Goal: Navigation & Orientation: Go to known website

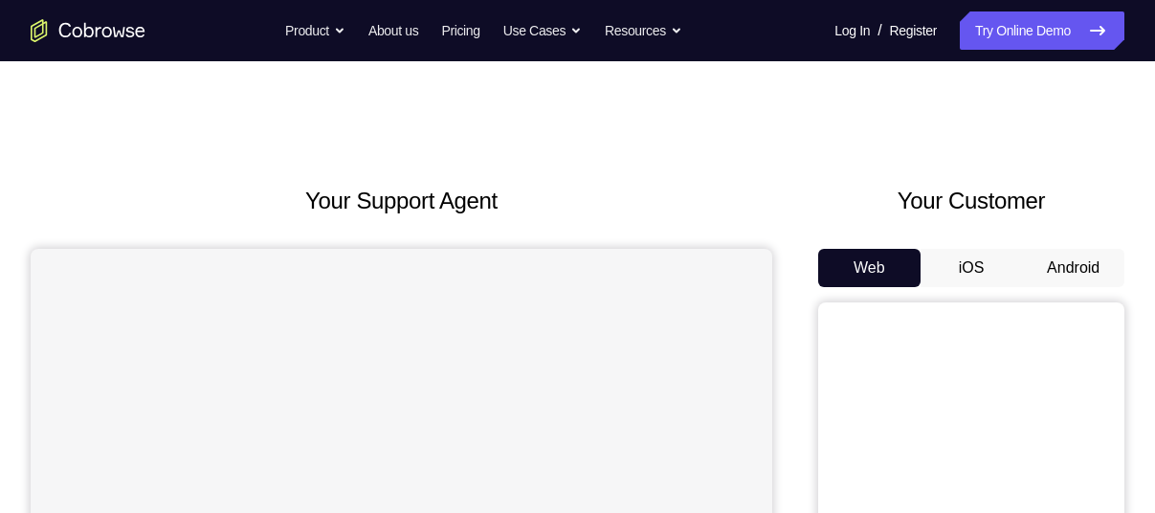
click at [1031, 255] on button "Android" at bounding box center [1073, 268] width 102 height 38
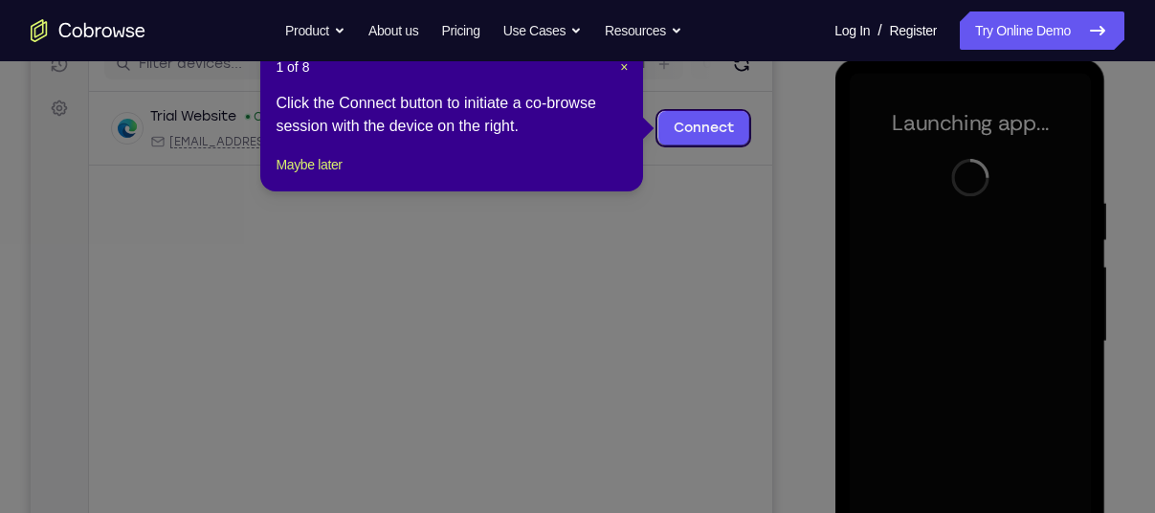
scroll to position [255, 0]
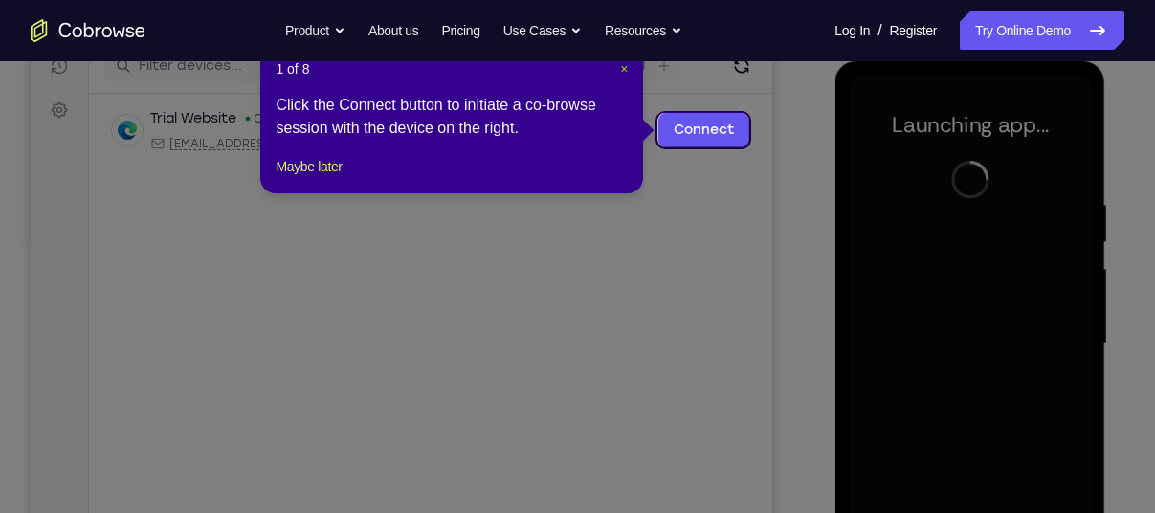
click at [623, 69] on span "×" at bounding box center [624, 68] width 8 height 15
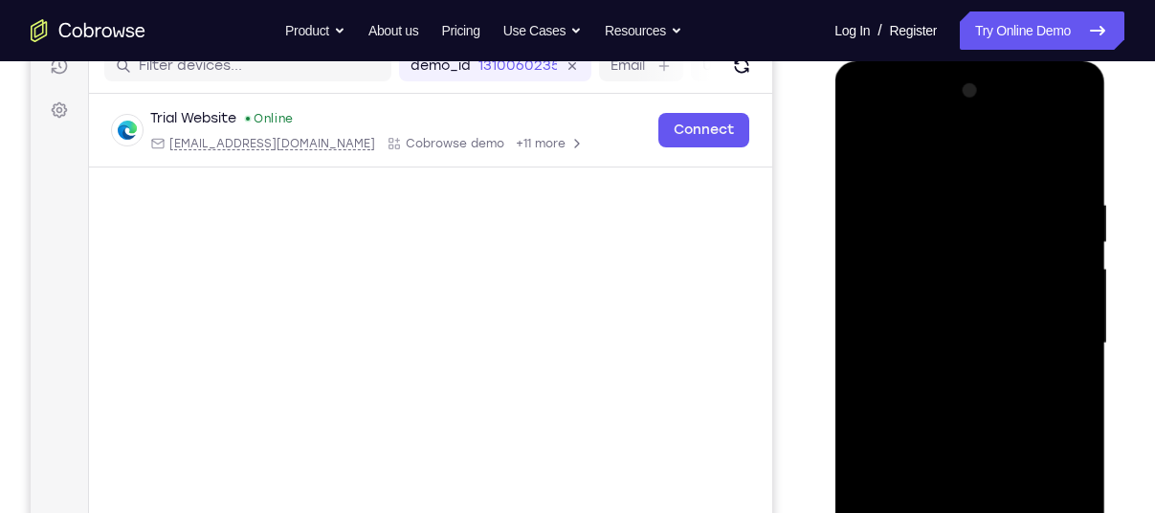
scroll to position [412, 0]
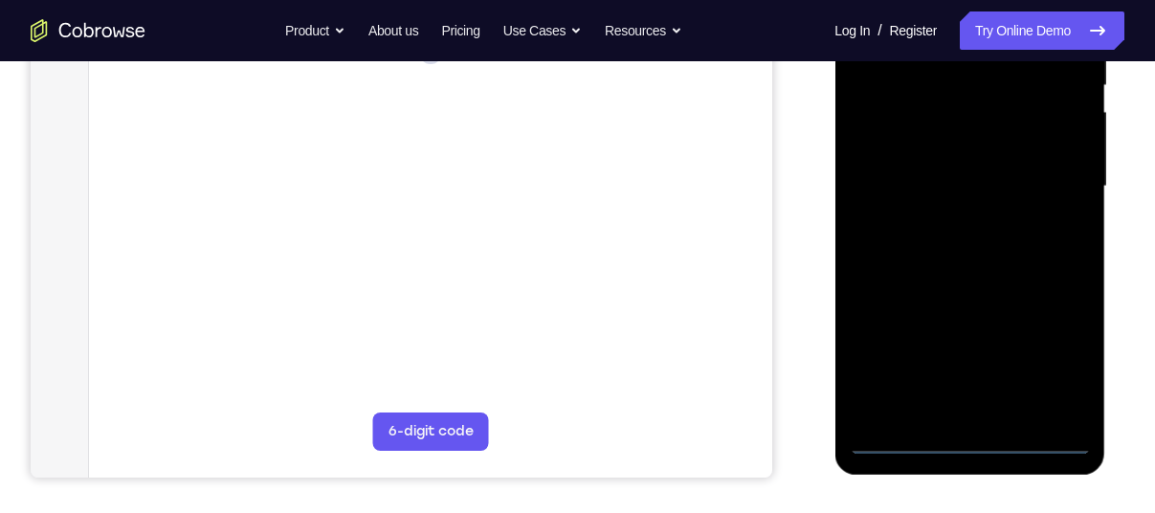
click at [962, 443] on div at bounding box center [969, 187] width 241 height 536
click at [1046, 365] on div at bounding box center [969, 187] width 241 height 536
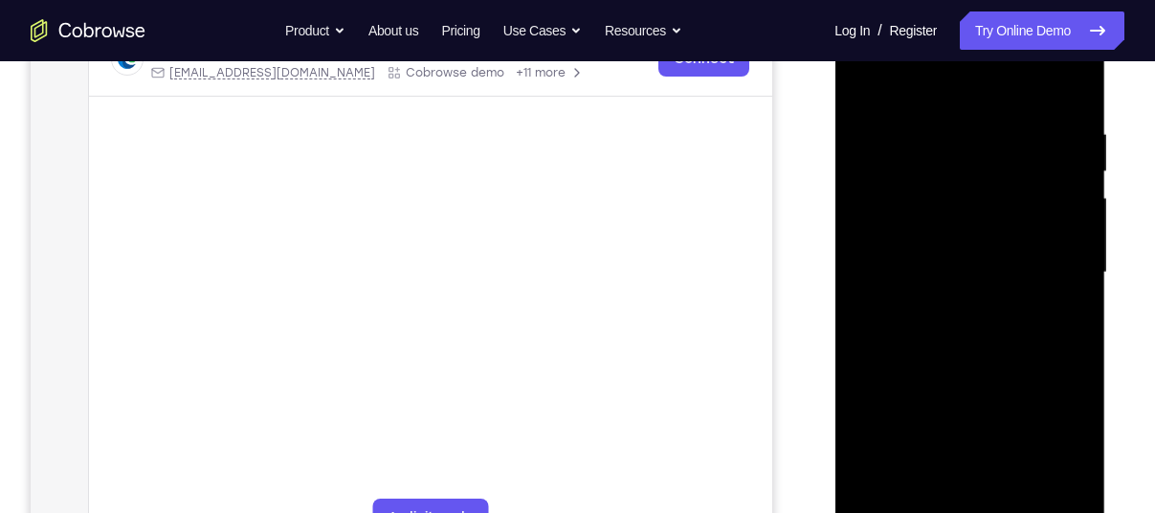
scroll to position [324, 0]
click at [922, 96] on div at bounding box center [969, 275] width 241 height 536
click at [1050, 271] on div at bounding box center [969, 275] width 241 height 536
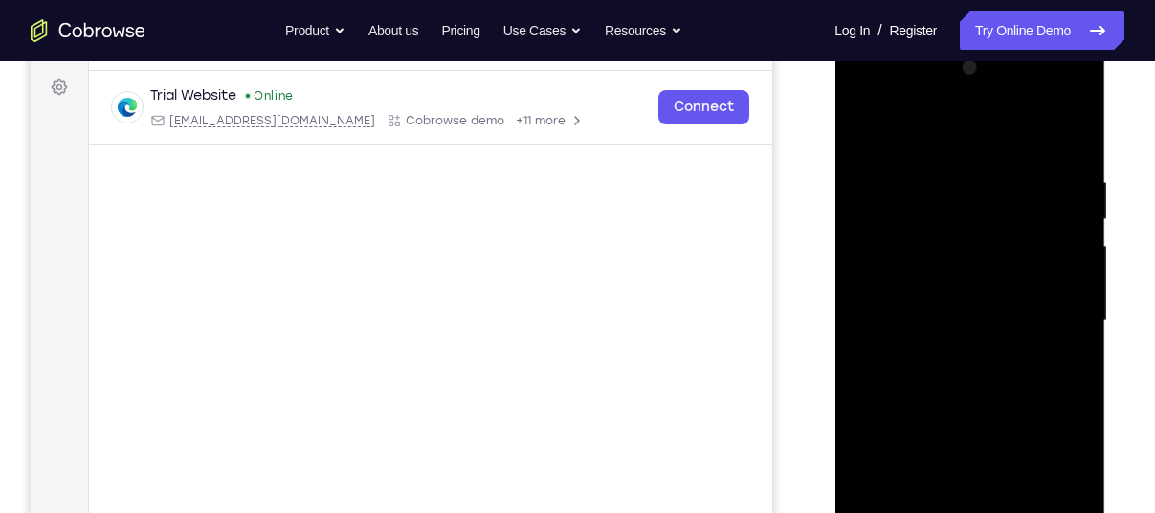
scroll to position [335, 0]
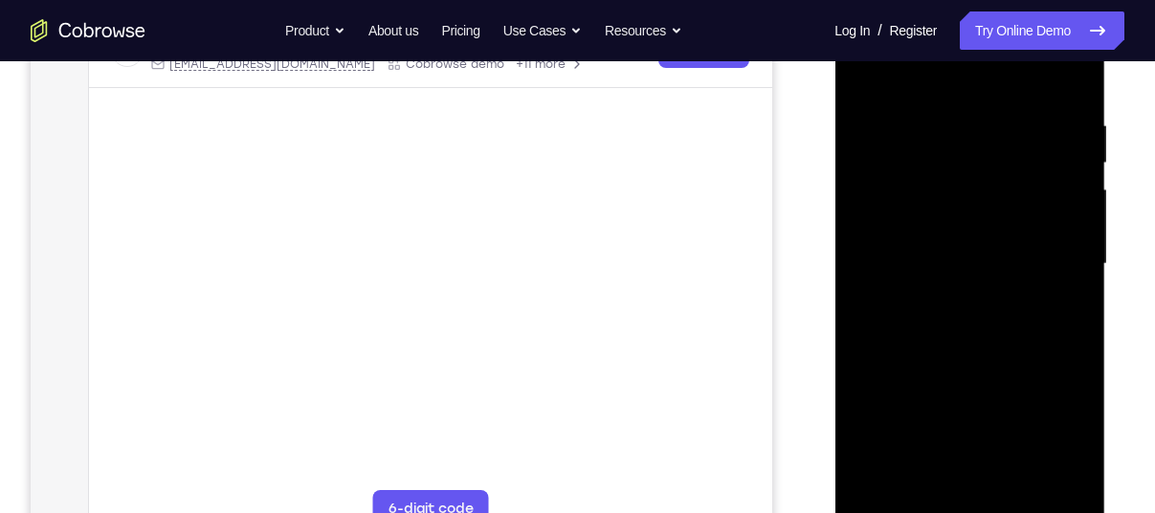
click at [960, 299] on div at bounding box center [969, 264] width 241 height 536
click at [948, 232] on div at bounding box center [969, 264] width 241 height 536
click at [946, 232] on div at bounding box center [969, 264] width 241 height 536
click at [937, 295] on div at bounding box center [969, 264] width 241 height 536
click at [891, 257] on div at bounding box center [969, 264] width 241 height 536
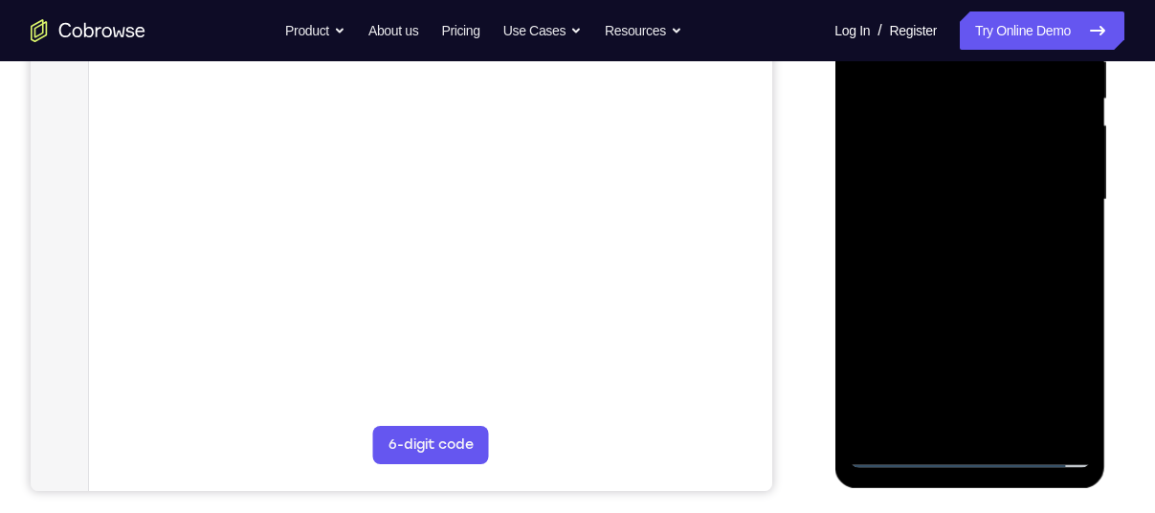
scroll to position [400, 0]
click at [927, 255] on div at bounding box center [969, 199] width 241 height 536
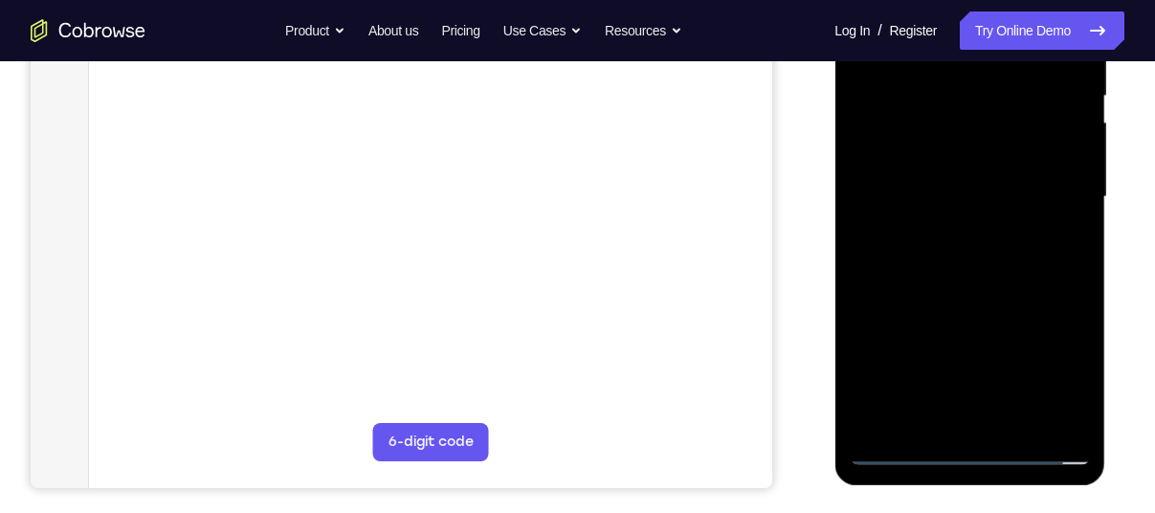
scroll to position [406, 0]
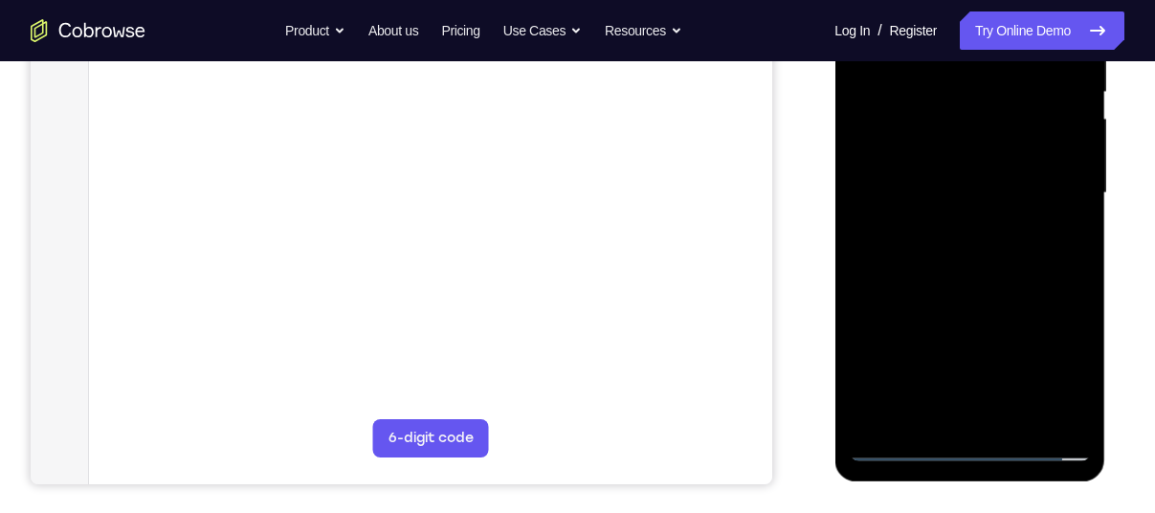
click at [967, 287] on div at bounding box center [969, 193] width 241 height 536
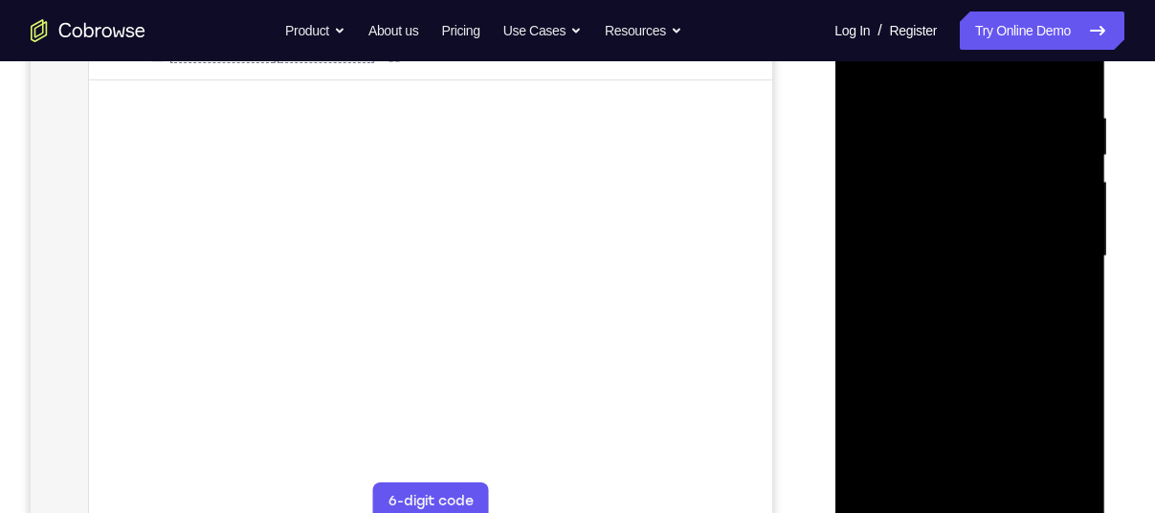
scroll to position [342, 0]
click at [927, 239] on div at bounding box center [969, 257] width 241 height 536
click at [928, 264] on div at bounding box center [969, 257] width 241 height 536
click at [912, 303] on div at bounding box center [969, 257] width 241 height 536
click at [912, 285] on div at bounding box center [969, 257] width 241 height 536
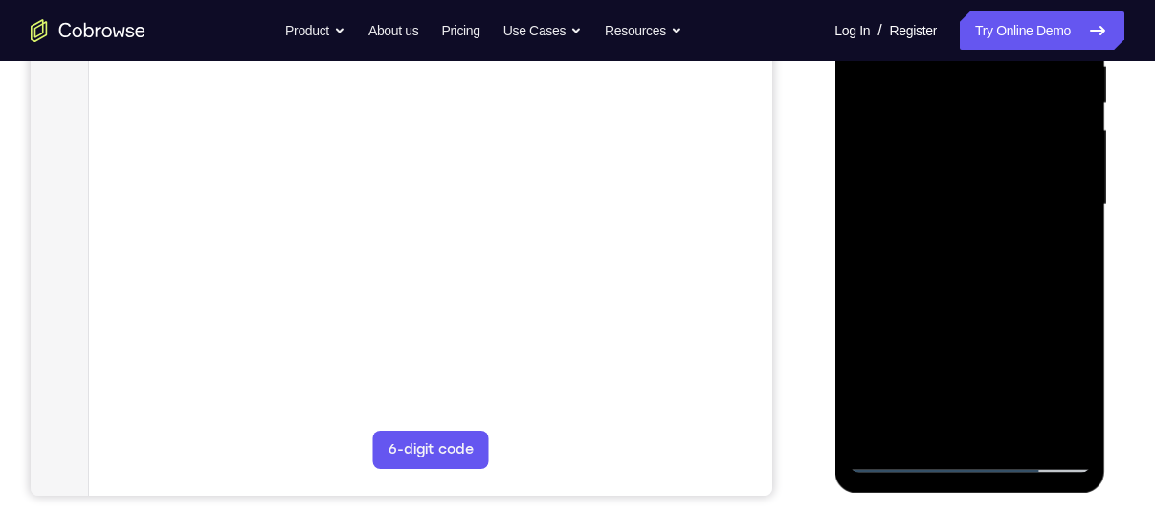
scroll to position [369, 0]
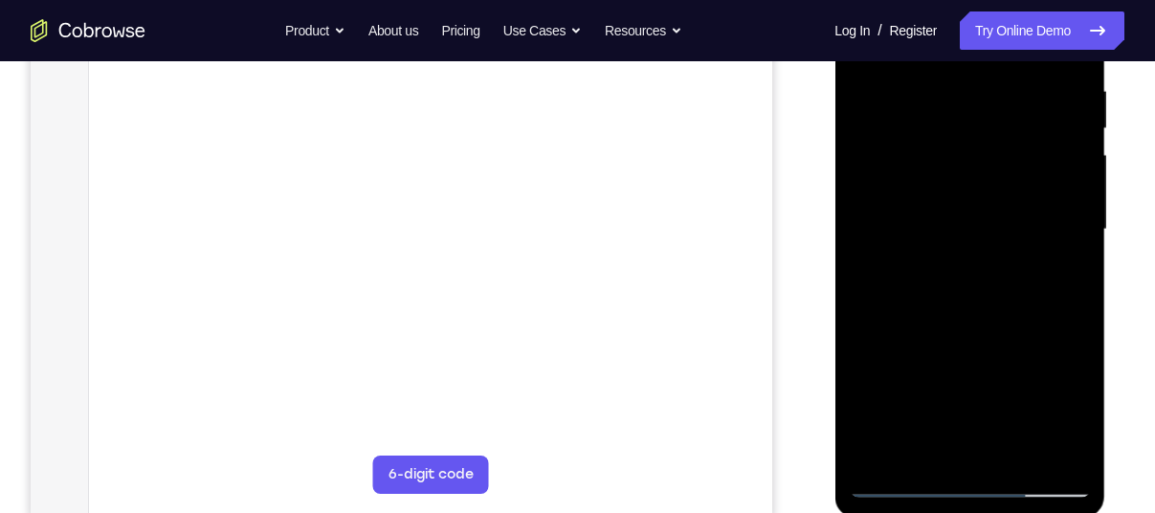
click at [895, 236] on div at bounding box center [969, 230] width 241 height 536
click at [1075, 453] on div at bounding box center [969, 230] width 241 height 536
click at [894, 479] on div at bounding box center [969, 230] width 241 height 536
click at [938, 301] on div at bounding box center [969, 230] width 241 height 536
click at [896, 483] on div at bounding box center [969, 230] width 241 height 536
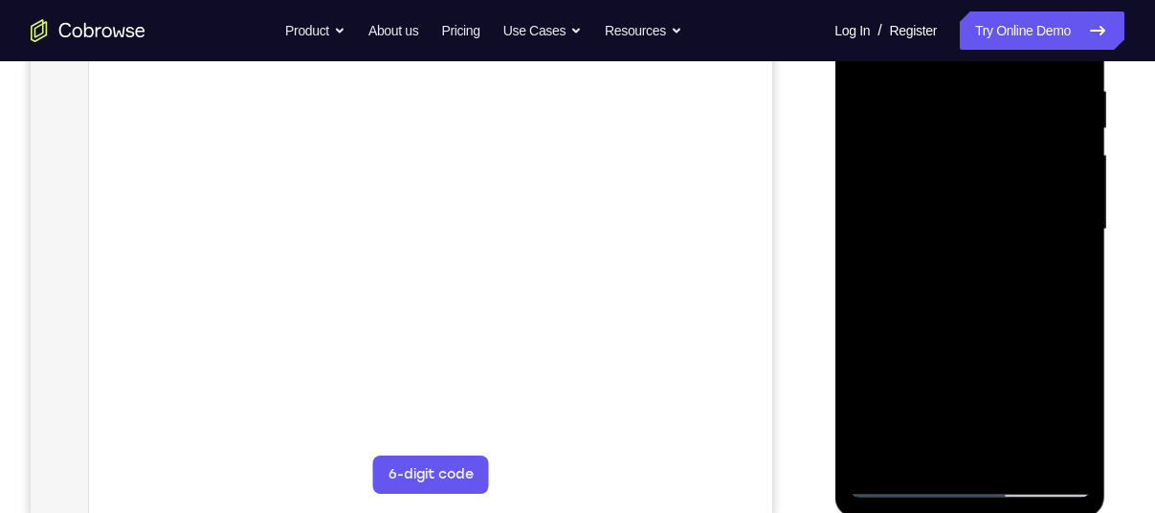
click at [944, 311] on div at bounding box center [969, 230] width 241 height 536
click at [893, 479] on div at bounding box center [969, 230] width 241 height 536
click at [915, 326] on div at bounding box center [969, 230] width 241 height 536
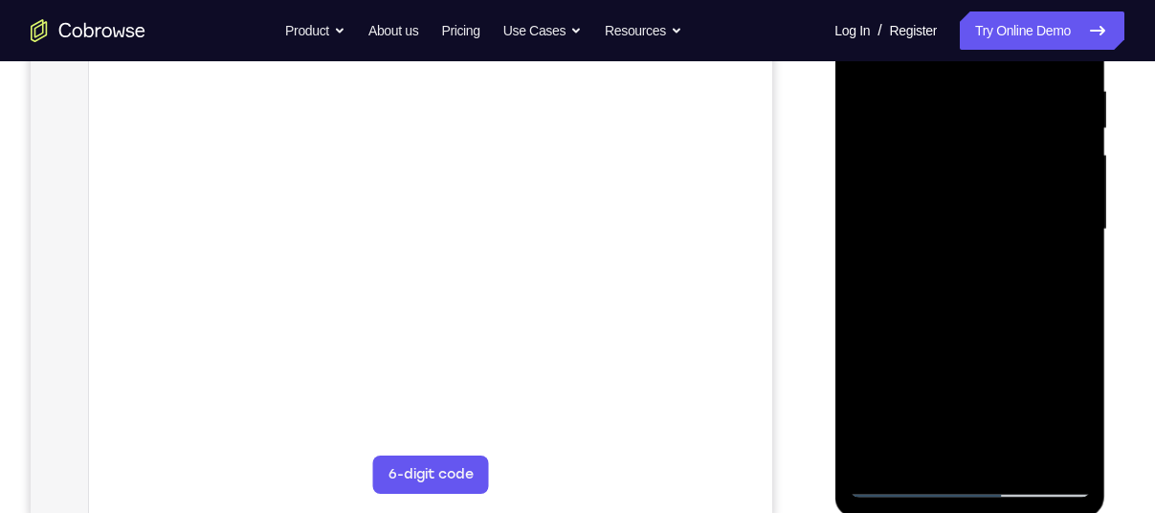
click at [915, 326] on div at bounding box center [969, 230] width 241 height 536
click at [938, 170] on div at bounding box center [969, 230] width 241 height 536
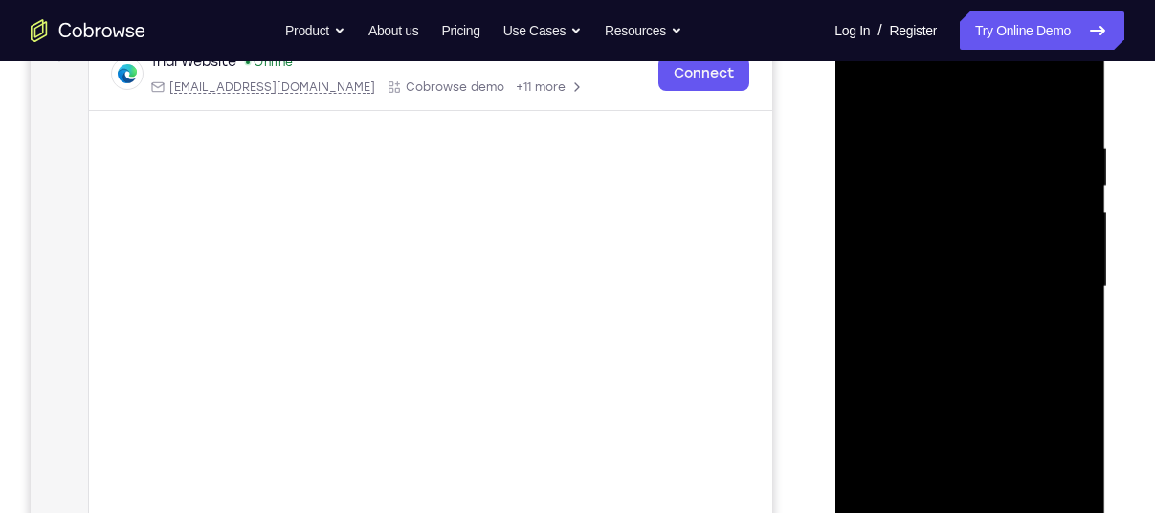
scroll to position [315, 0]
click at [921, 197] on div at bounding box center [969, 284] width 241 height 536
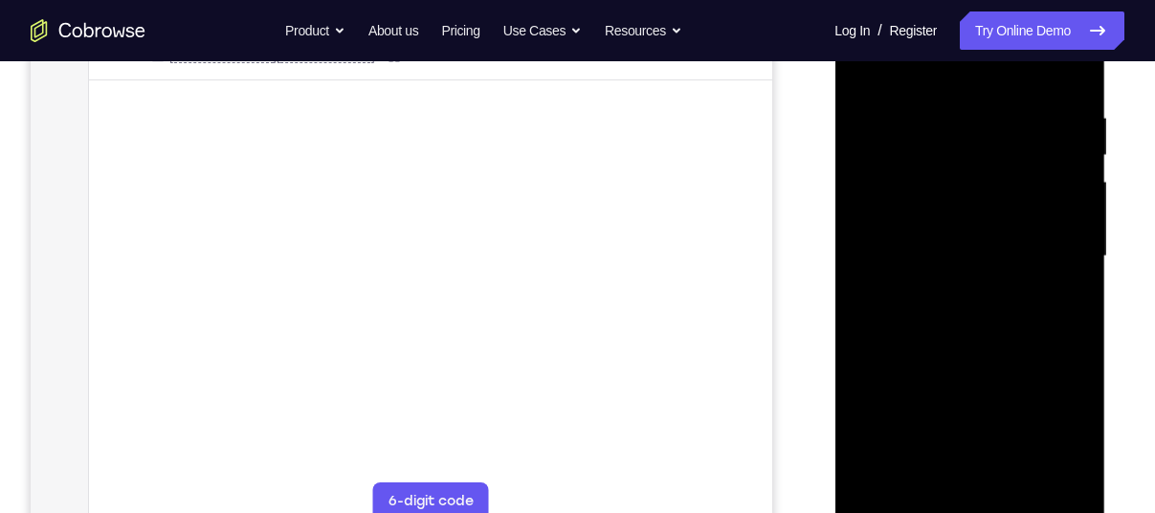
scroll to position [371, 0]
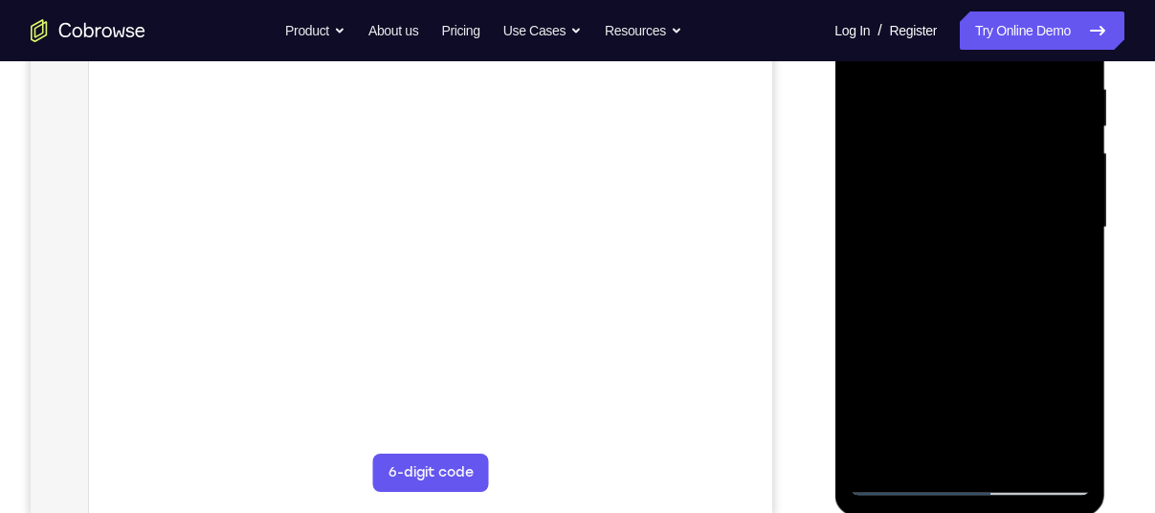
click at [903, 152] on div at bounding box center [969, 228] width 241 height 536
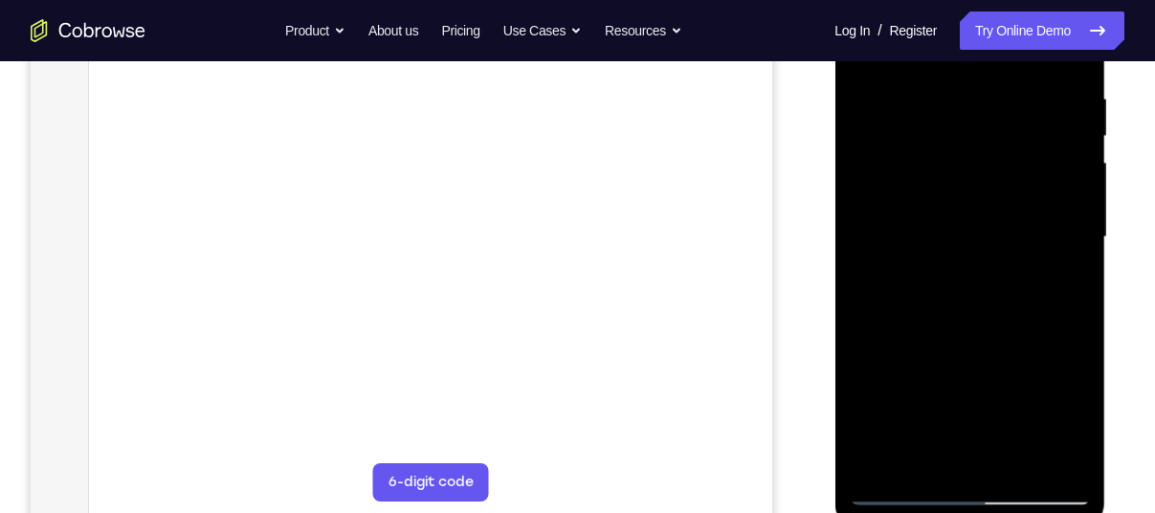
scroll to position [362, 0]
click at [958, 332] on div at bounding box center [969, 237] width 241 height 536
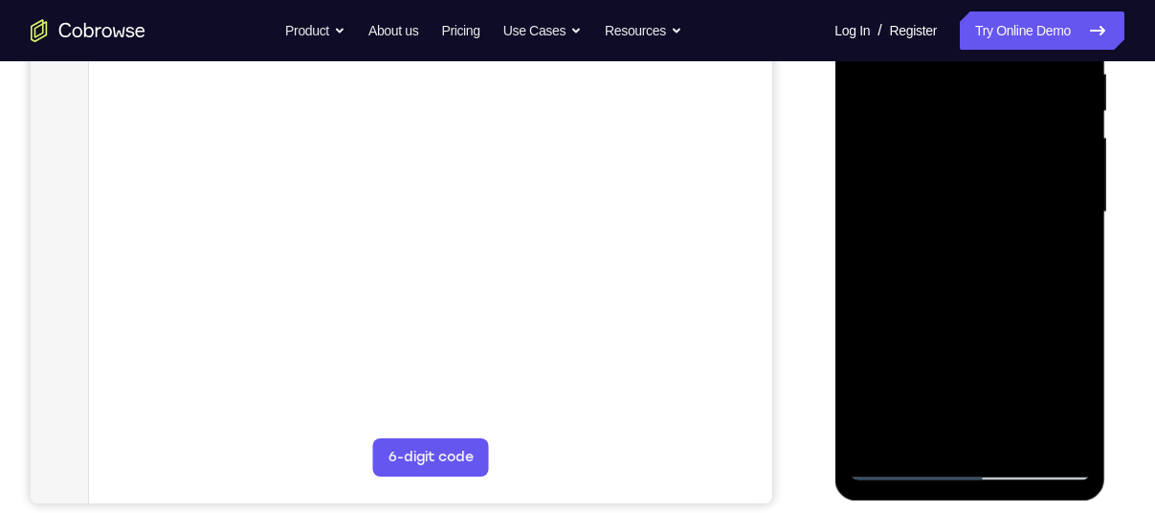
scroll to position [387, 0]
click at [1083, 294] on div at bounding box center [969, 212] width 241 height 536
click at [1077, 295] on div at bounding box center [969, 212] width 241 height 536
drag, startPoint x: 987, startPoint y: 276, endPoint x: 1006, endPoint y: 68, distance: 209.4
click at [1006, 68] on div at bounding box center [969, 212] width 241 height 536
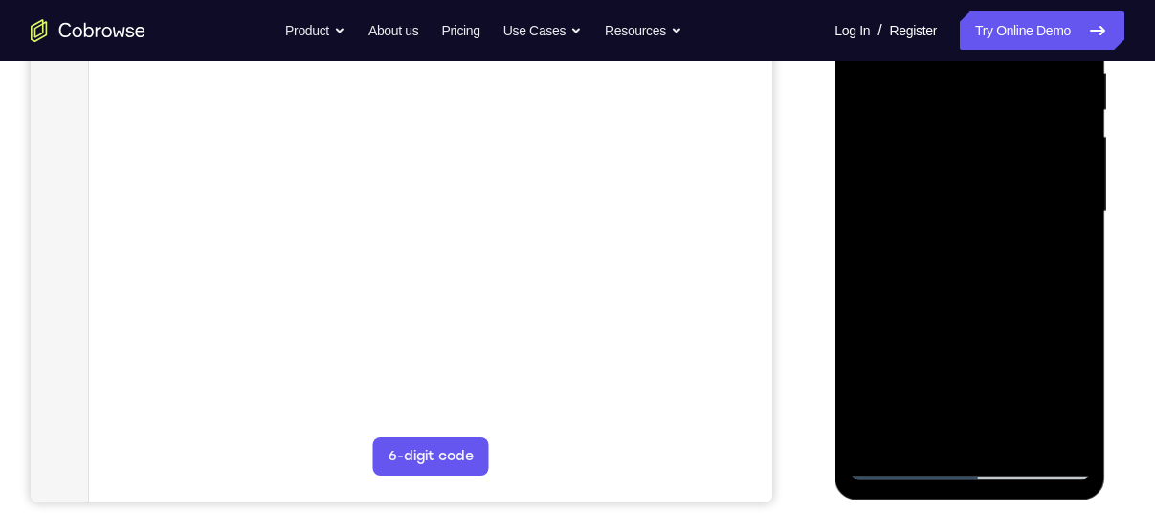
drag, startPoint x: 973, startPoint y: 253, endPoint x: 943, endPoint y: 451, distance: 200.2
click at [943, 451] on div at bounding box center [969, 212] width 241 height 536
drag, startPoint x: 966, startPoint y: 178, endPoint x: 954, endPoint y: 296, distance: 118.3
click at [954, 296] on div at bounding box center [969, 212] width 241 height 536
click at [942, 88] on div at bounding box center [969, 212] width 241 height 536
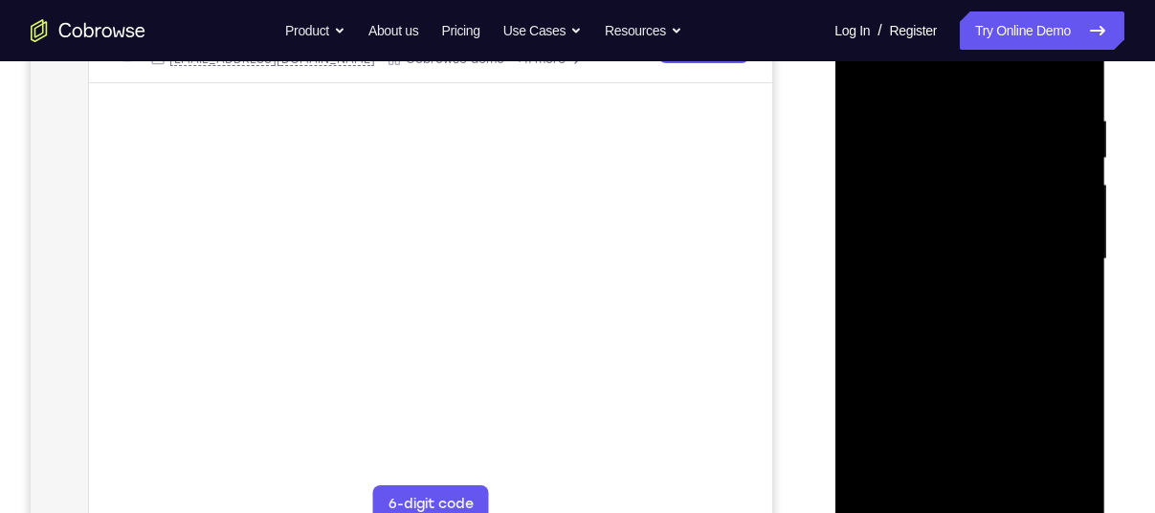
scroll to position [342, 0]
click at [1045, 264] on div at bounding box center [969, 257] width 241 height 536
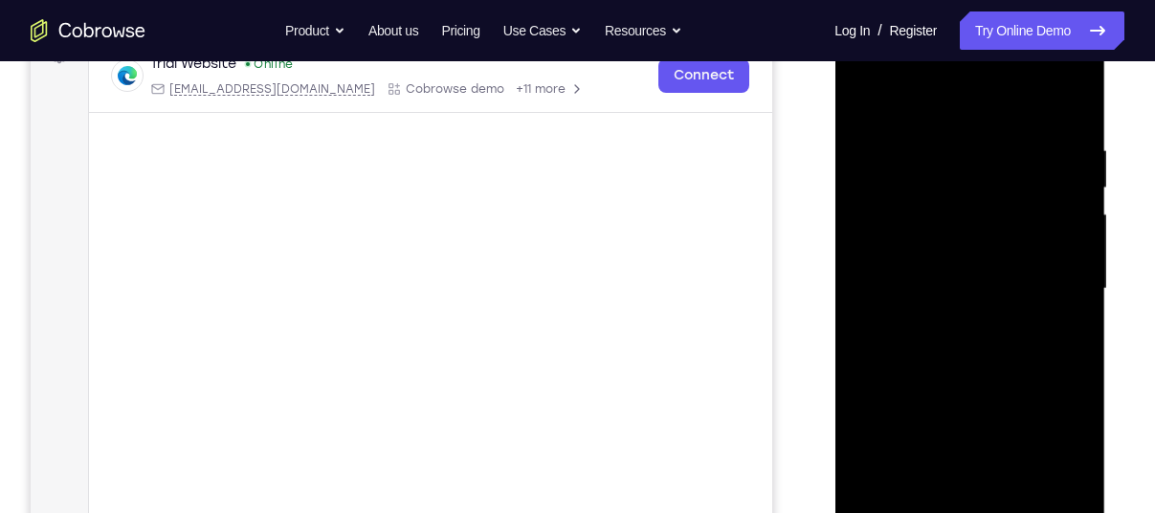
scroll to position [324, 0]
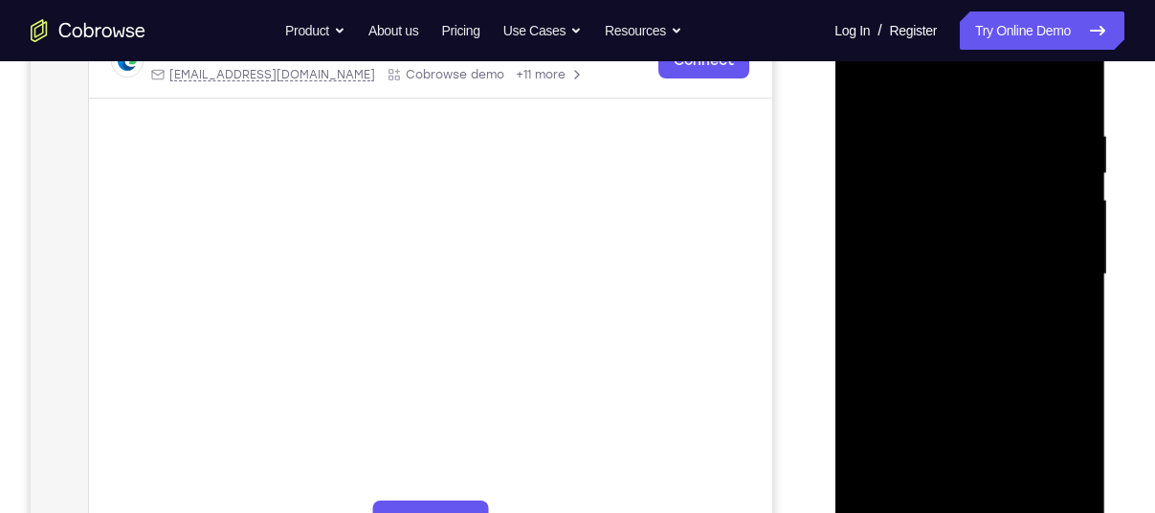
click at [1069, 86] on div at bounding box center [969, 275] width 241 height 536
click at [882, 225] on div at bounding box center [969, 275] width 241 height 536
click at [1066, 91] on div at bounding box center [969, 275] width 241 height 536
click at [1077, 74] on div at bounding box center [969, 275] width 241 height 536
click at [915, 128] on div at bounding box center [969, 275] width 241 height 536
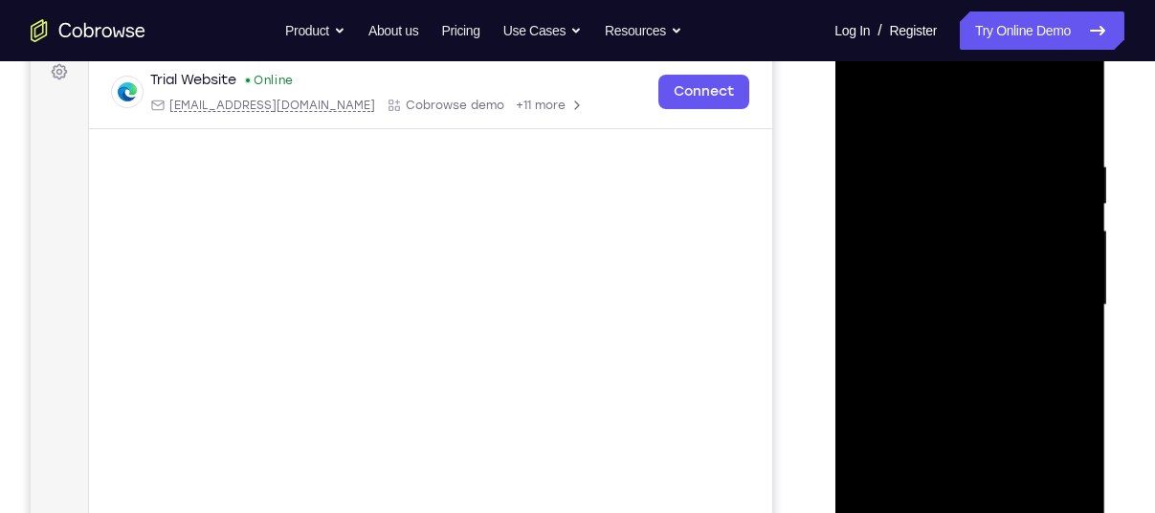
scroll to position [295, 0]
click at [946, 167] on div at bounding box center [969, 304] width 241 height 536
click at [863, 110] on div at bounding box center [969, 304] width 241 height 536
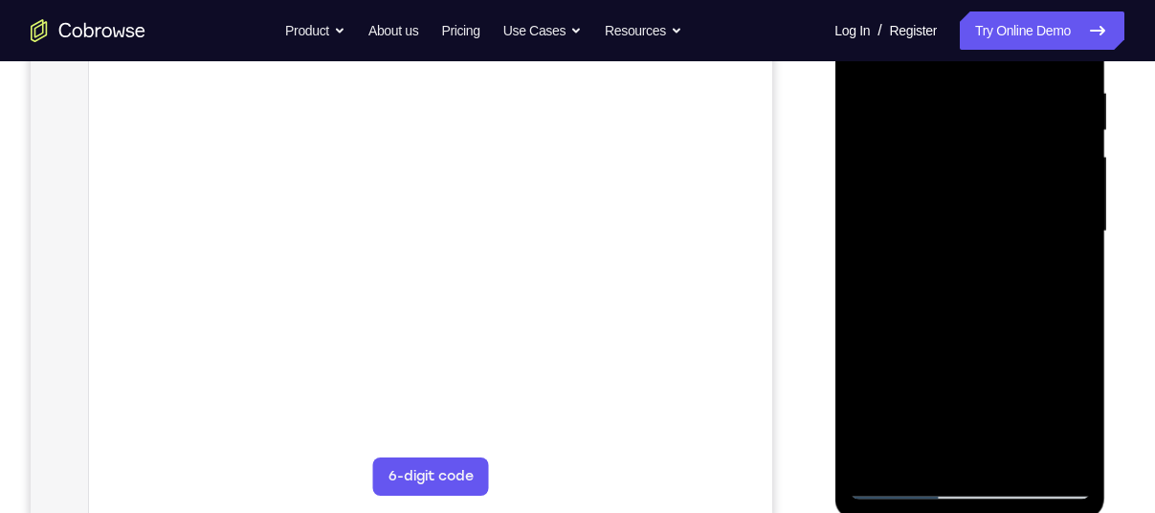
scroll to position [367, 0]
click at [1021, 457] on div at bounding box center [969, 232] width 241 height 536
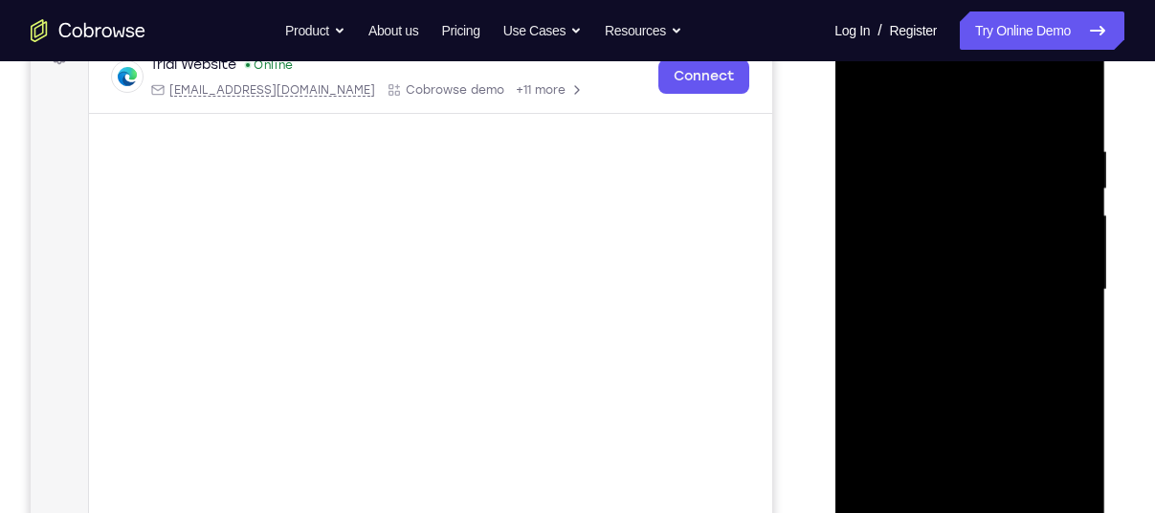
scroll to position [308, 0]
click at [970, 397] on div at bounding box center [969, 291] width 241 height 536
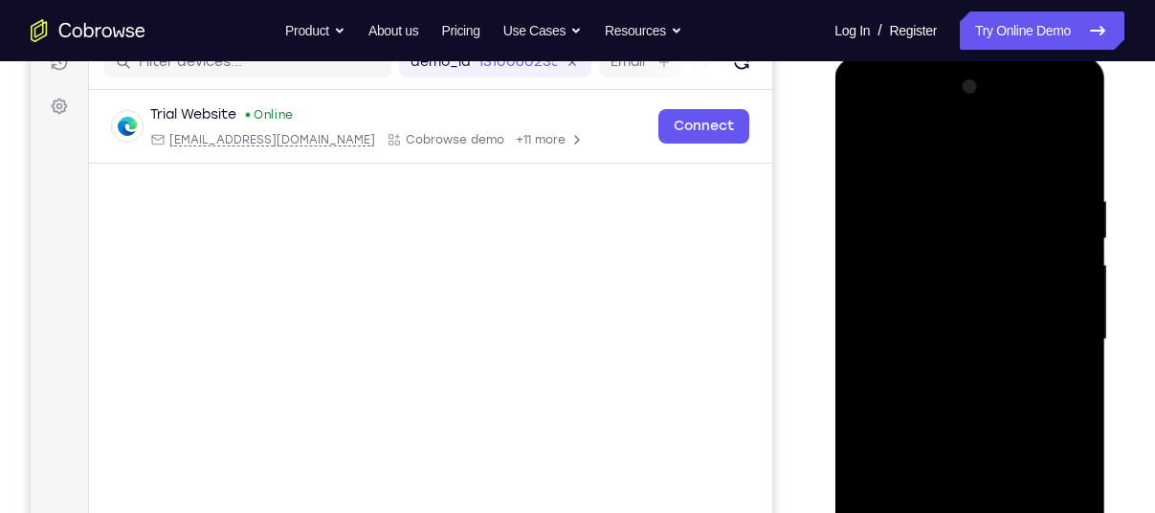
scroll to position [262, 0]
click at [867, 142] on div at bounding box center [969, 337] width 241 height 536
drag, startPoint x: 938, startPoint y: 317, endPoint x: 946, endPoint y: 110, distance: 206.8
click at [946, 110] on div at bounding box center [969, 337] width 241 height 536
drag, startPoint x: 957, startPoint y: 323, endPoint x: 977, endPoint y: 141, distance: 183.8
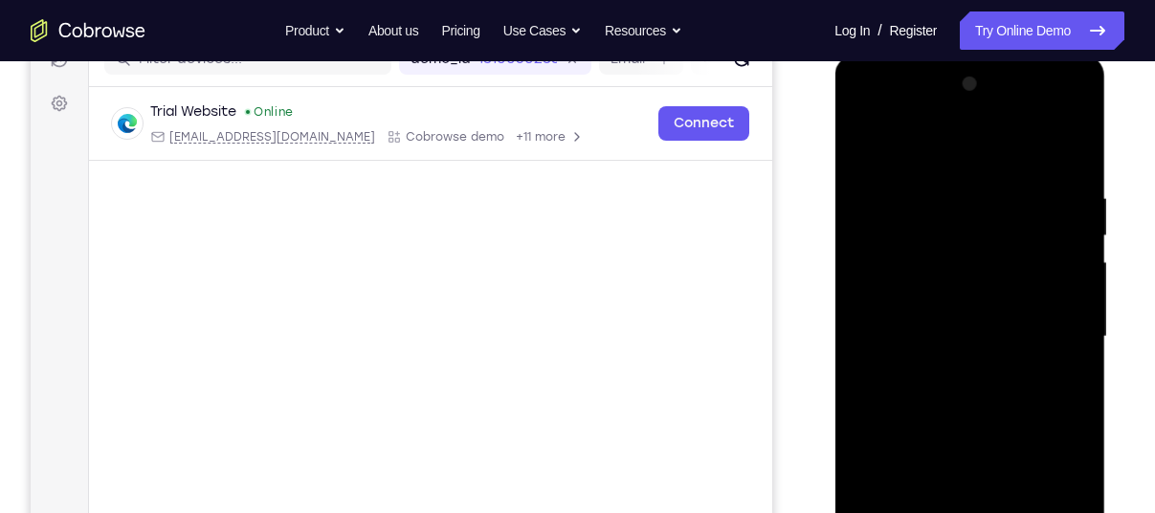
click at [977, 141] on div at bounding box center [969, 337] width 241 height 536
drag, startPoint x: 976, startPoint y: 352, endPoint x: 986, endPoint y: 182, distance: 170.6
click at [986, 182] on div at bounding box center [969, 337] width 241 height 536
drag, startPoint x: 968, startPoint y: 357, endPoint x: 1018, endPoint y: 111, distance: 250.8
click at [1018, 111] on div at bounding box center [969, 337] width 241 height 536
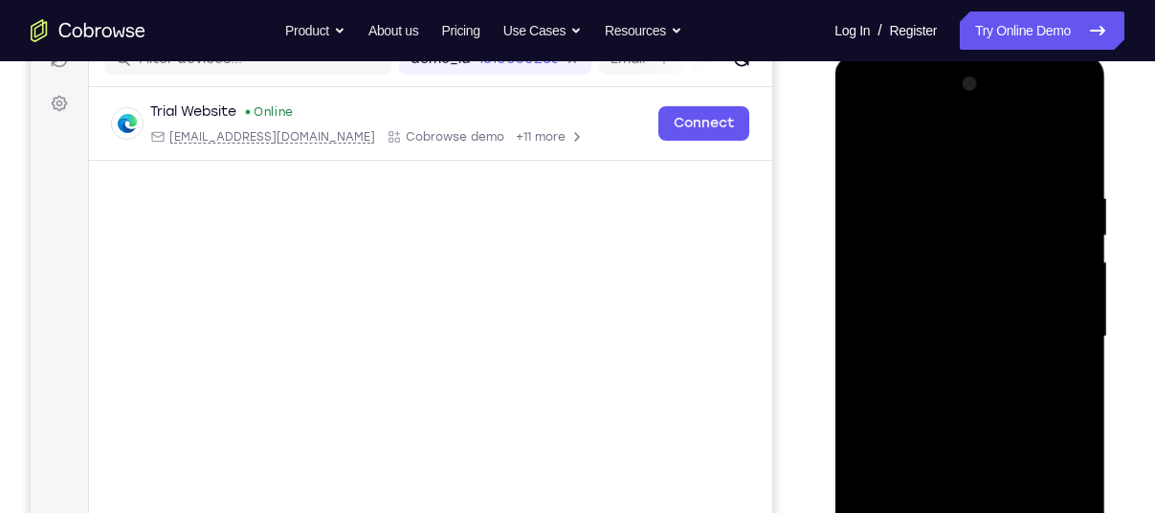
scroll to position [354, 0]
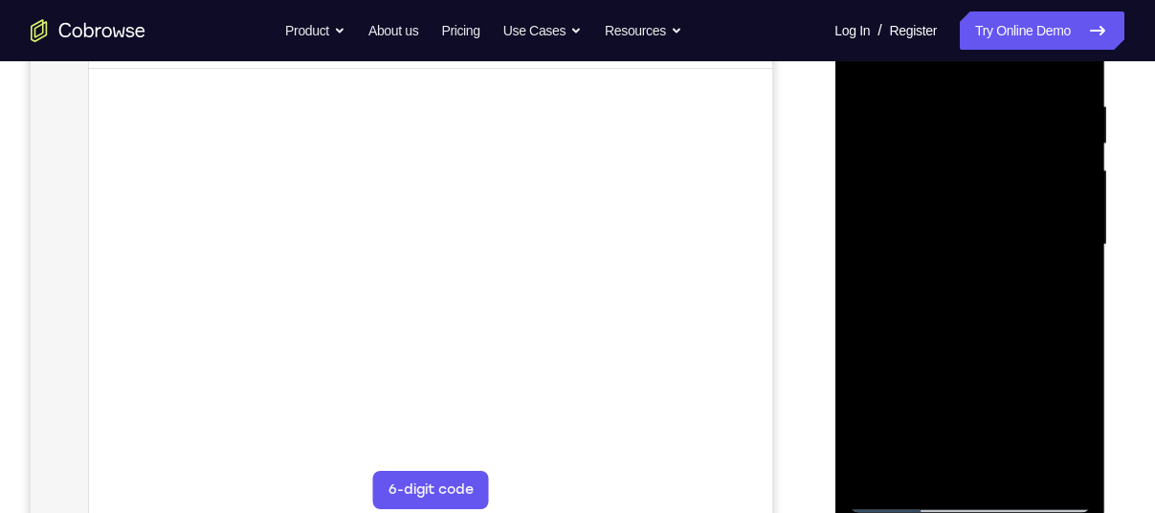
drag, startPoint x: 963, startPoint y: 188, endPoint x: 1020, endPoint y: 44, distance: 154.2
click at [1020, 44] on div at bounding box center [969, 245] width 241 height 536
drag, startPoint x: 984, startPoint y: 283, endPoint x: 991, endPoint y: 117, distance: 166.6
click at [991, 117] on div at bounding box center [969, 245] width 241 height 536
drag, startPoint x: 960, startPoint y: 301, endPoint x: 983, endPoint y: 122, distance: 180.4
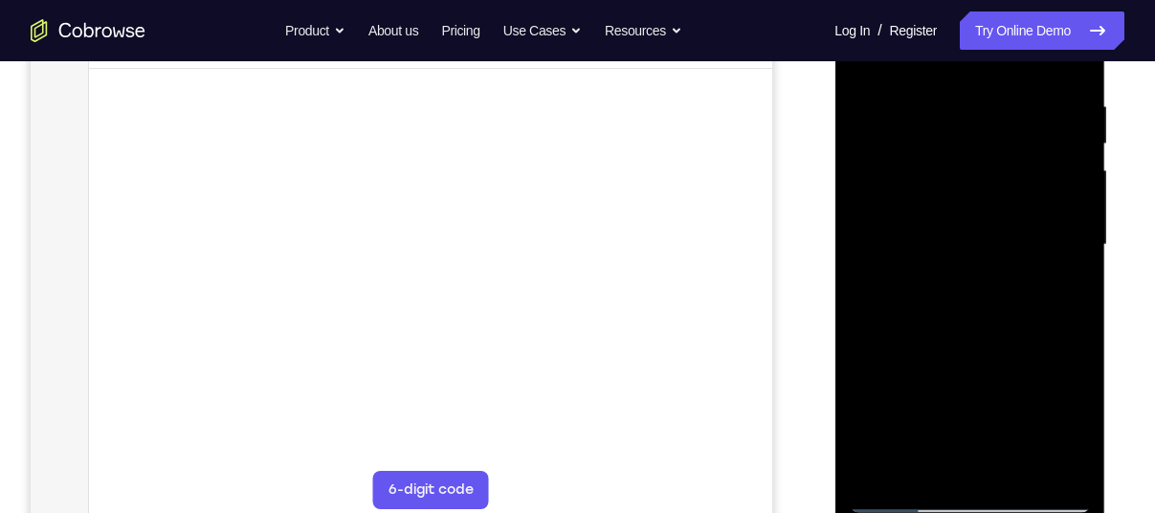
click at [983, 122] on div at bounding box center [969, 245] width 241 height 536
drag, startPoint x: 923, startPoint y: 385, endPoint x: 953, endPoint y: 180, distance: 206.9
click at [953, 180] on div at bounding box center [969, 245] width 241 height 536
drag, startPoint x: 965, startPoint y: 331, endPoint x: 983, endPoint y: 130, distance: 201.7
click at [983, 130] on div at bounding box center [969, 245] width 241 height 536
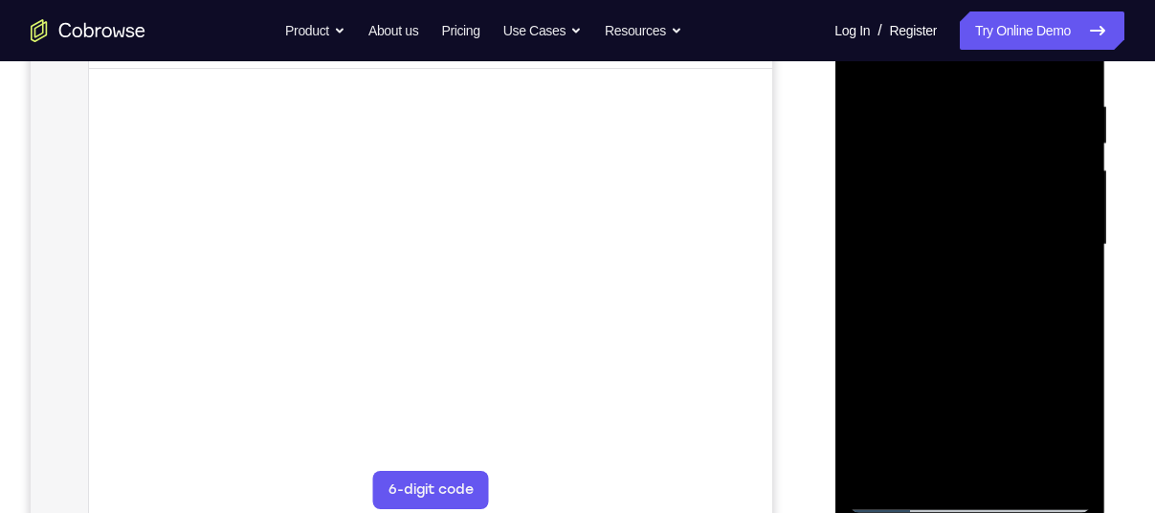
drag, startPoint x: 966, startPoint y: 296, endPoint x: 984, endPoint y: 106, distance: 190.3
click at [984, 106] on div at bounding box center [969, 245] width 241 height 536
drag, startPoint x: 969, startPoint y: 288, endPoint x: 991, endPoint y: 100, distance: 188.8
click at [991, 100] on div at bounding box center [969, 245] width 241 height 536
drag, startPoint x: 938, startPoint y: 363, endPoint x: 973, endPoint y: 91, distance: 273.9
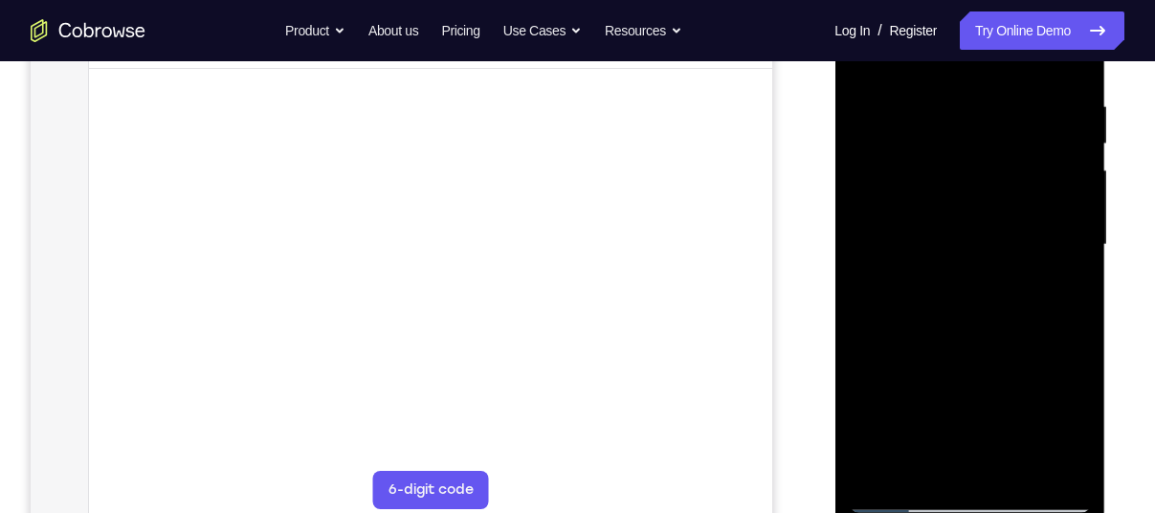
click at [973, 91] on div at bounding box center [969, 245] width 241 height 536
drag, startPoint x: 979, startPoint y: 298, endPoint x: 1032, endPoint y: 3, distance: 300.4
click at [1032, 3] on div at bounding box center [969, 245] width 241 height 536
drag, startPoint x: 965, startPoint y: 320, endPoint x: 1011, endPoint y: 98, distance: 226.6
click at [1011, 98] on div at bounding box center [969, 245] width 241 height 536
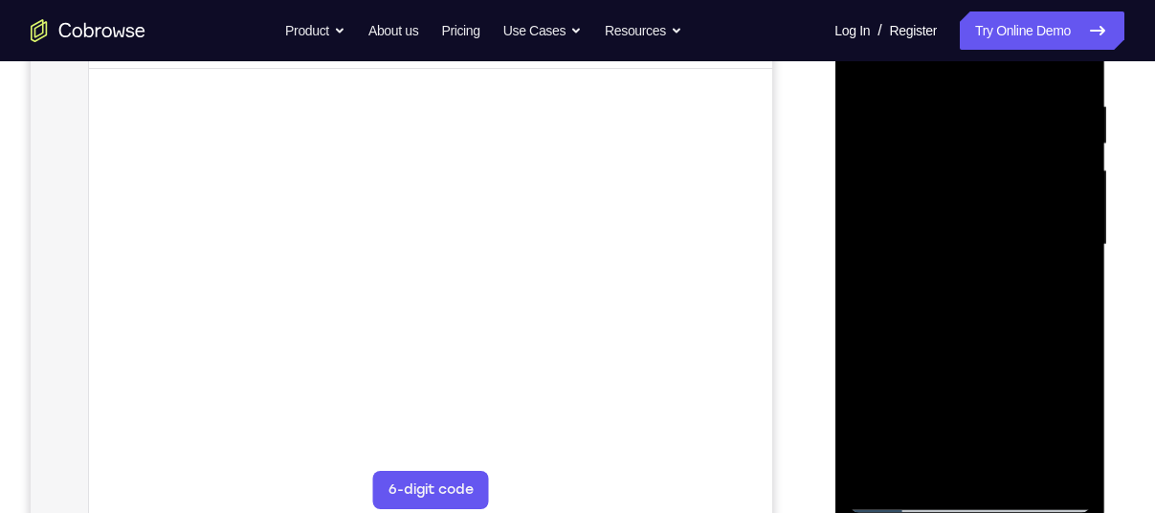
drag, startPoint x: 979, startPoint y: 369, endPoint x: 1024, endPoint y: 125, distance: 248.1
click at [1024, 125] on div at bounding box center [969, 245] width 241 height 536
drag, startPoint x: 981, startPoint y: 387, endPoint x: 1020, endPoint y: 202, distance: 189.7
click at [1020, 202] on div at bounding box center [969, 245] width 241 height 536
drag, startPoint x: 1025, startPoint y: 205, endPoint x: 1017, endPoint y: 384, distance: 179.1
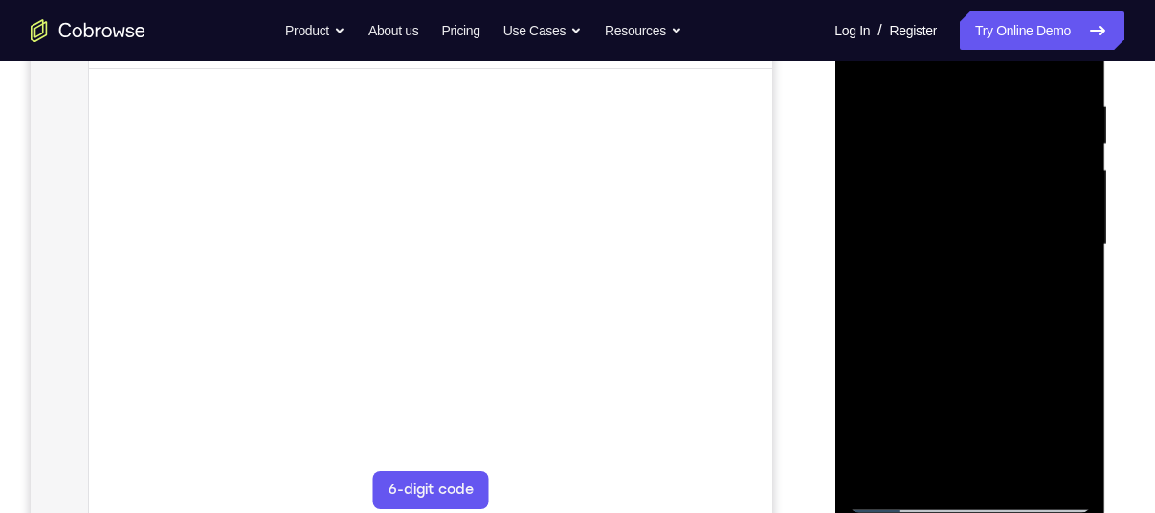
click at [1017, 384] on div at bounding box center [969, 245] width 241 height 536
drag, startPoint x: 1018, startPoint y: 185, endPoint x: 1002, endPoint y: 376, distance: 192.0
click at [1002, 376] on div at bounding box center [969, 245] width 241 height 536
click at [1081, 164] on div at bounding box center [969, 245] width 241 height 536
drag, startPoint x: 975, startPoint y: 393, endPoint x: 968, endPoint y: 192, distance: 201.0
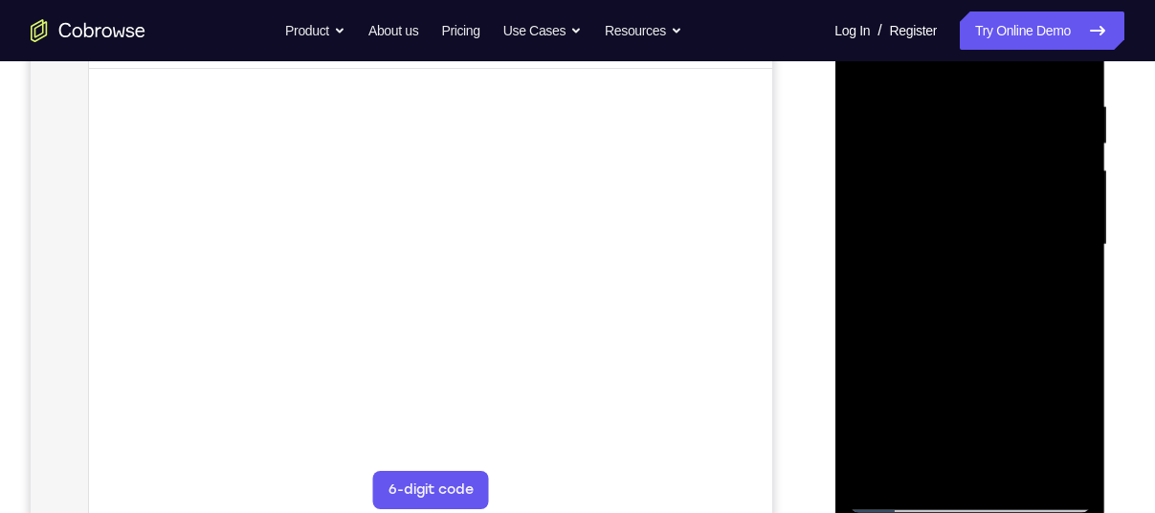
click at [968, 192] on div at bounding box center [969, 245] width 241 height 536
drag, startPoint x: 949, startPoint y: 305, endPoint x: 964, endPoint y: 150, distance: 155.7
click at [964, 150] on div at bounding box center [969, 245] width 241 height 536
drag, startPoint x: 993, startPoint y: 397, endPoint x: 1035, endPoint y: 72, distance: 328.0
click at [1035, 72] on div at bounding box center [969, 245] width 241 height 536
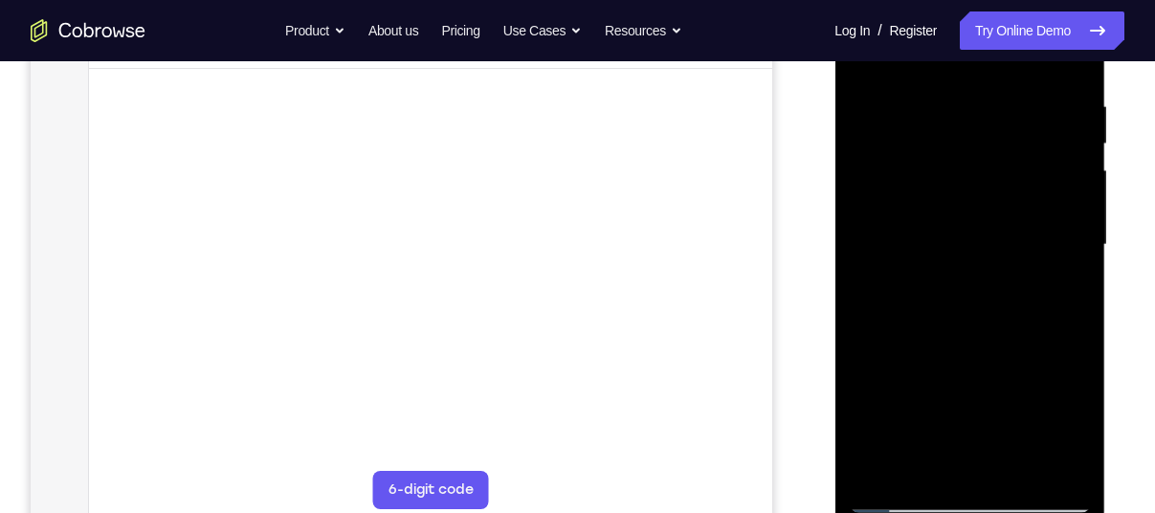
drag, startPoint x: 982, startPoint y: 368, endPoint x: 1002, endPoint y: 213, distance: 156.3
click at [1002, 213] on div at bounding box center [969, 245] width 241 height 536
drag, startPoint x: 964, startPoint y: 402, endPoint x: 1071, endPoint y: -13, distance: 428.6
click at [1071, 0] on div at bounding box center [969, 245] width 241 height 536
drag, startPoint x: 938, startPoint y: 268, endPoint x: 983, endPoint y: 126, distance: 148.8
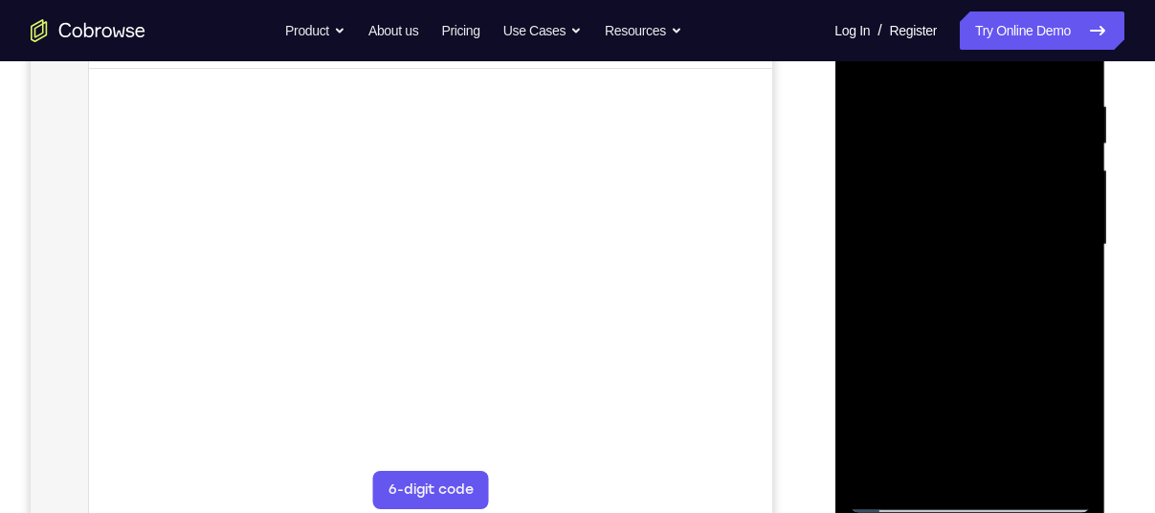
click at [983, 126] on div at bounding box center [969, 245] width 241 height 536
drag, startPoint x: 943, startPoint y: 321, endPoint x: 966, endPoint y: 164, distance: 159.5
click at [966, 164] on div at bounding box center [969, 245] width 241 height 536
drag, startPoint x: 928, startPoint y: 309, endPoint x: 965, endPoint y: 103, distance: 209.0
click at [965, 103] on div at bounding box center [969, 245] width 241 height 536
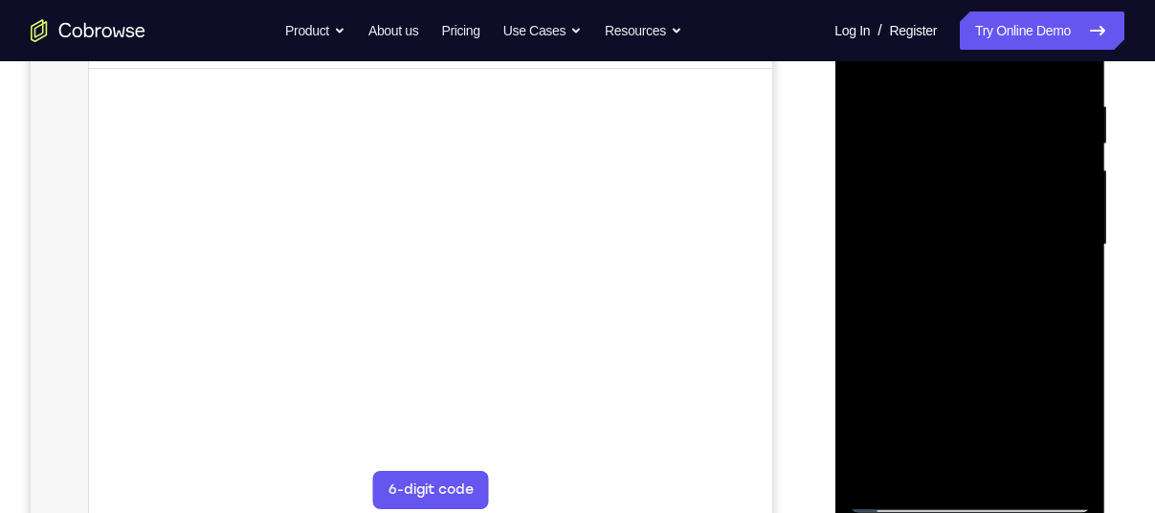
drag, startPoint x: 948, startPoint y: 320, endPoint x: 947, endPoint y: 221, distance: 98.5
click at [947, 221] on div at bounding box center [969, 245] width 241 height 536
click at [874, 475] on div at bounding box center [969, 245] width 241 height 536
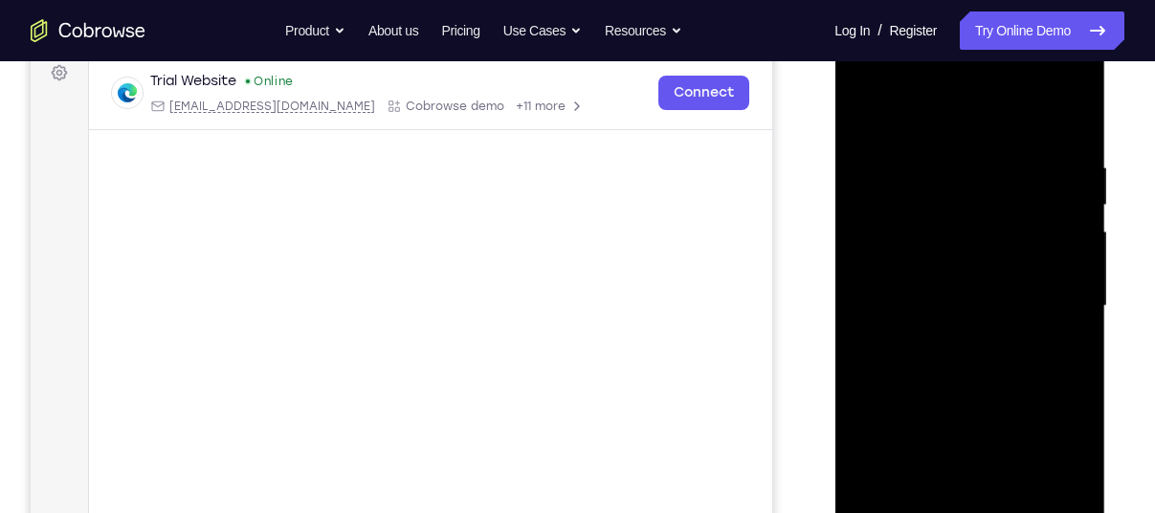
scroll to position [290, 0]
click at [1041, 158] on div at bounding box center [969, 309] width 241 height 536
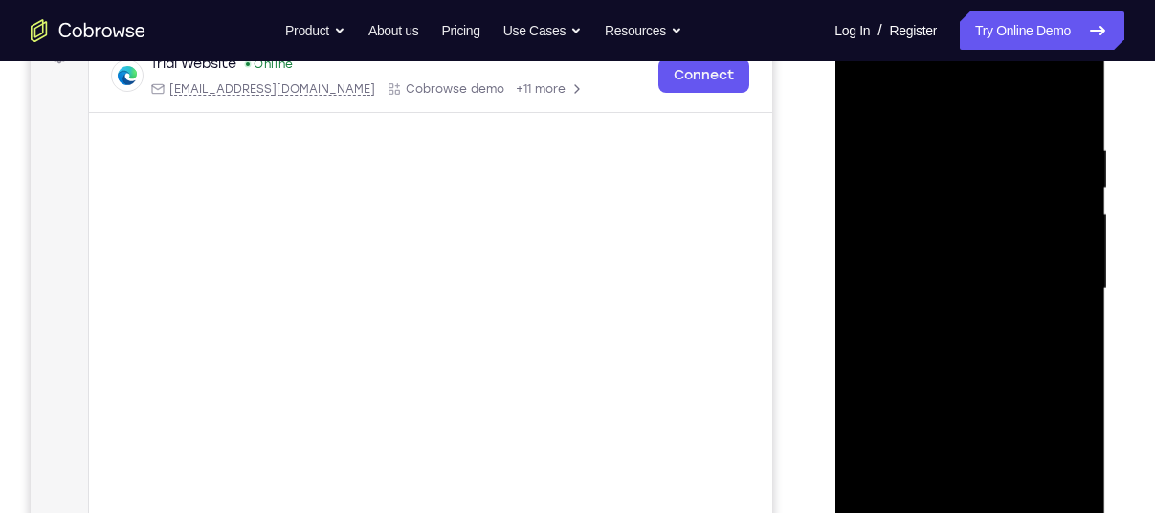
scroll to position [314, 0]
click at [1052, 276] on div at bounding box center [969, 285] width 241 height 536
click at [1061, 300] on div at bounding box center [969, 285] width 241 height 536
click at [870, 320] on div at bounding box center [969, 285] width 241 height 536
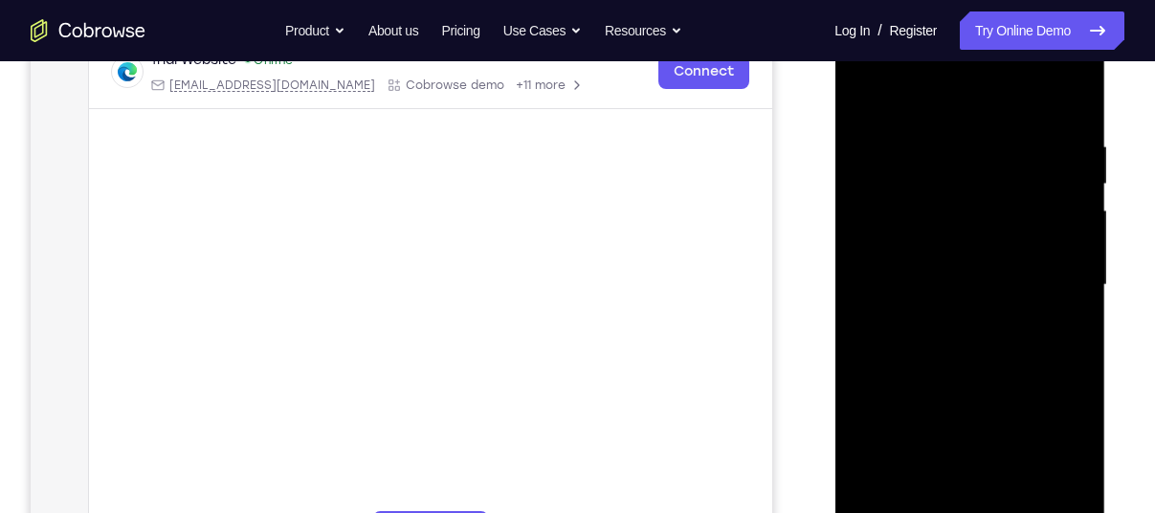
click at [1079, 245] on div at bounding box center [969, 285] width 241 height 536
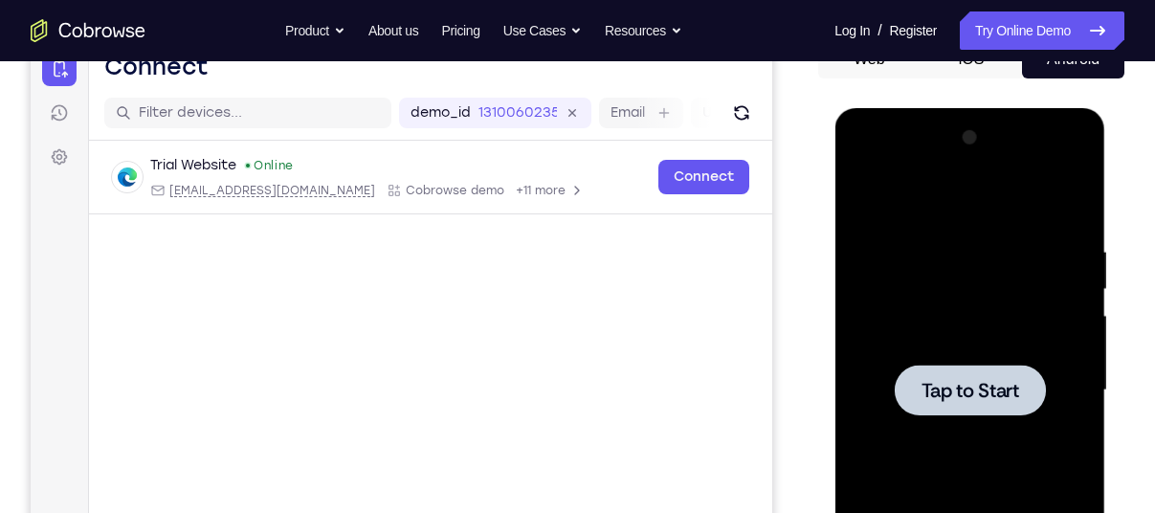
scroll to position [0, 0]
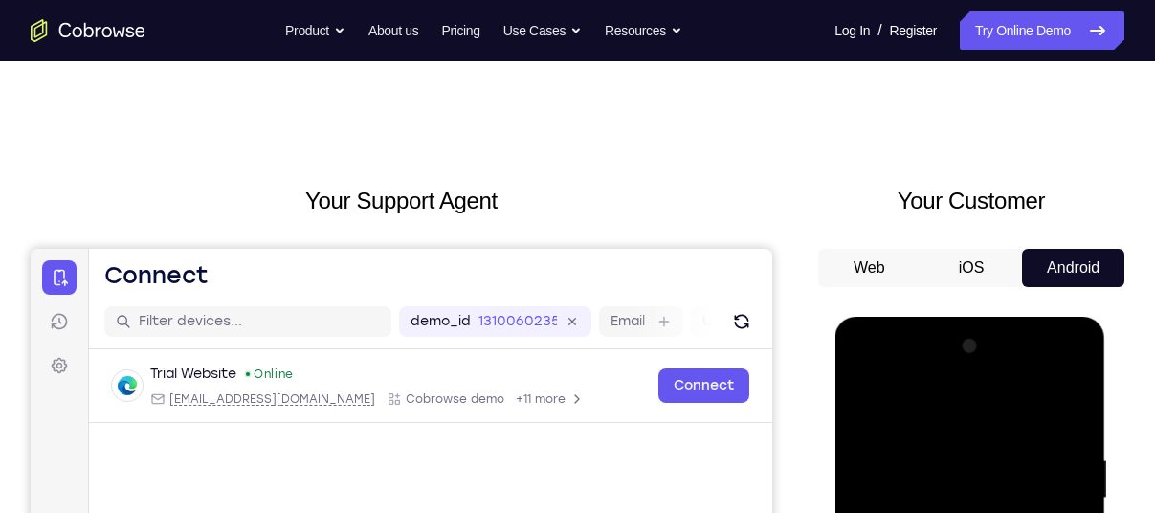
click at [73, 21] on icon "Go to the home page" at bounding box center [88, 30] width 115 height 23
